Goal: Task Accomplishment & Management: Use online tool/utility

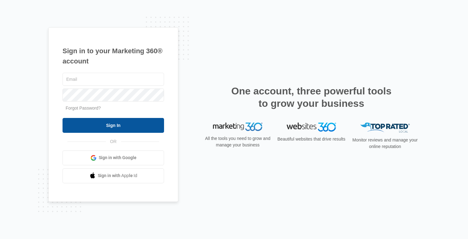
type input "[EMAIL_ADDRESS][DOMAIN_NAME]"
click at [117, 131] on input "Sign In" at bounding box center [114, 125] width 102 height 15
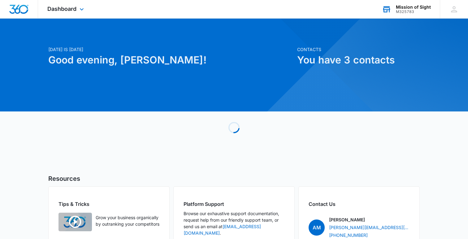
click at [418, 8] on div "Mission of Sight" at bounding box center [413, 7] width 35 height 5
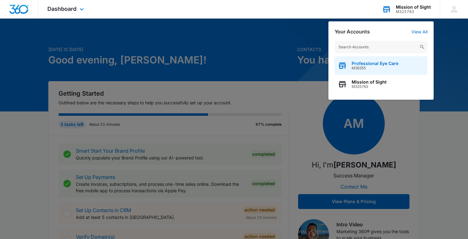
click at [363, 62] on span "Professional Eye Care" at bounding box center [375, 63] width 47 height 5
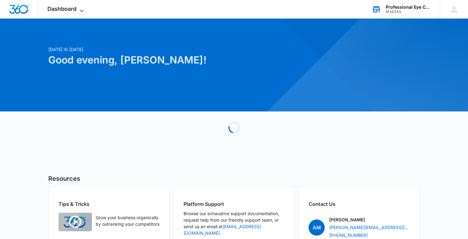
click at [79, 11] on icon at bounding box center [81, 10] width 7 height 7
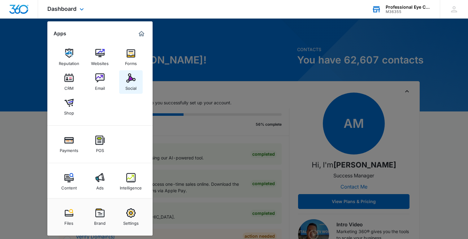
click at [135, 85] on div "Social" at bounding box center [130, 87] width 11 height 8
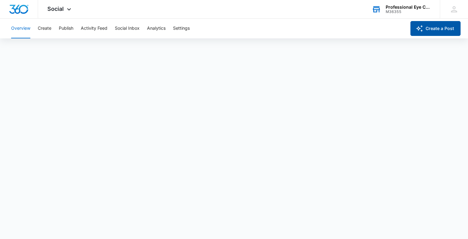
click at [435, 27] on button "Create a Post" at bounding box center [436, 28] width 50 height 15
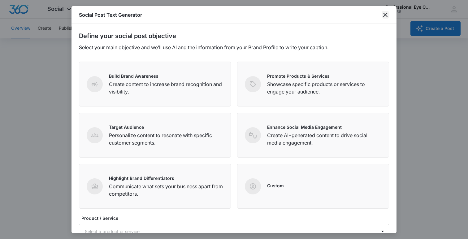
click at [387, 15] on icon "close" at bounding box center [385, 15] width 4 height 4
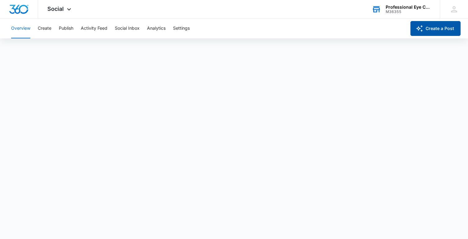
click at [452, 30] on button "Create a Post" at bounding box center [436, 28] width 50 height 15
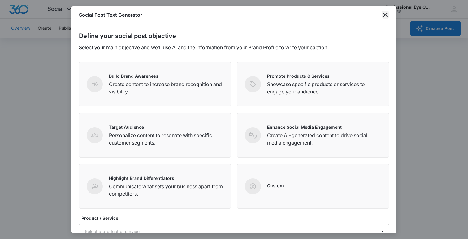
click at [387, 16] on icon "close" at bounding box center [385, 15] width 4 height 4
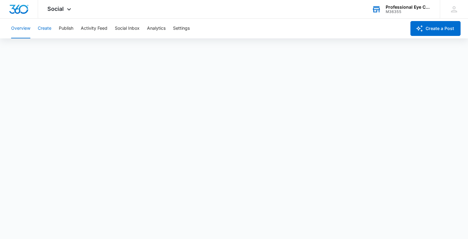
click at [47, 30] on button "Create" at bounding box center [45, 29] width 14 height 20
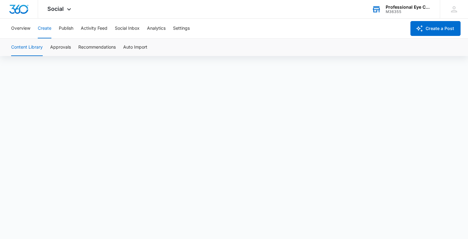
scroll to position [4, 0]
